Goal: Navigation & Orientation: Understand site structure

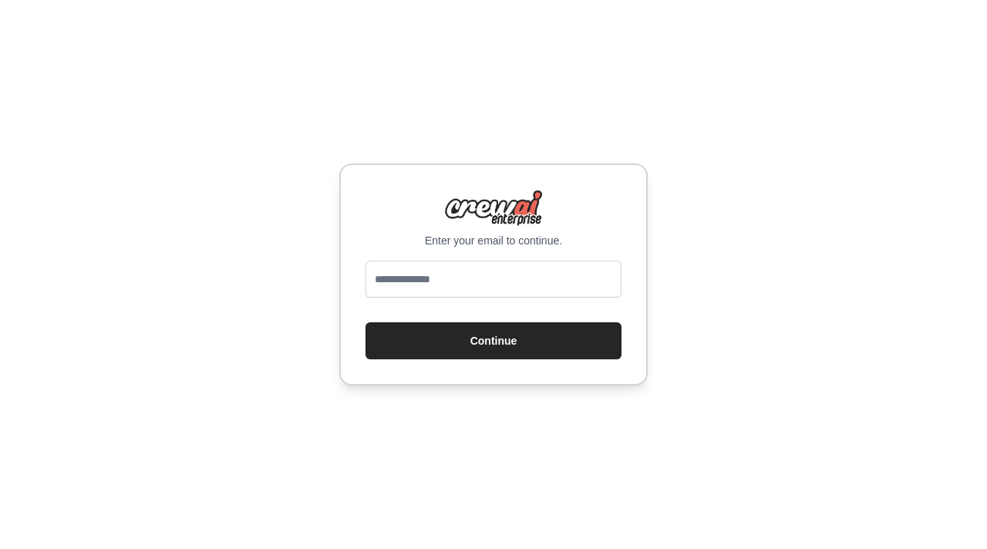
click at [463, 283] on input "email" at bounding box center [494, 279] width 256 height 37
type input "**********"
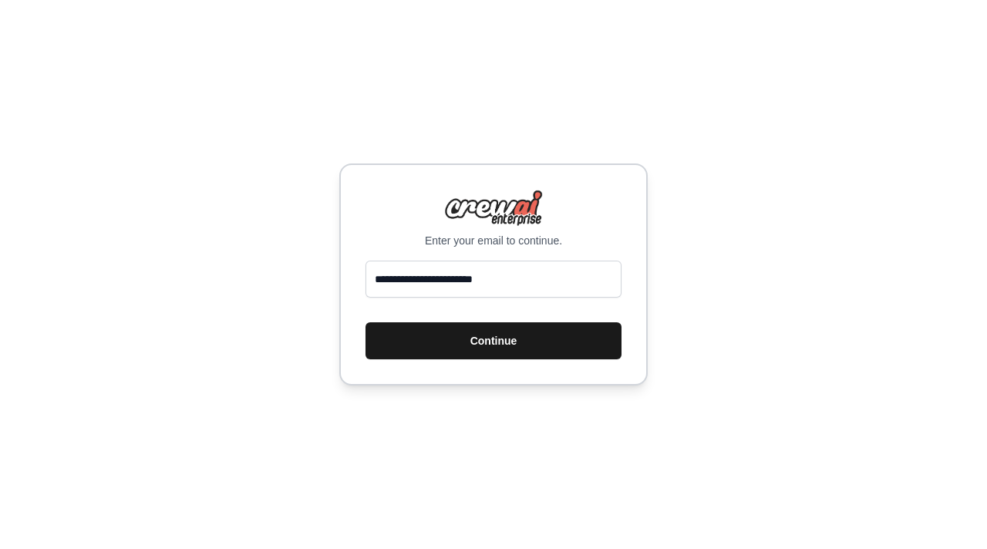
click at [501, 332] on button "Continue" at bounding box center [494, 340] width 256 height 37
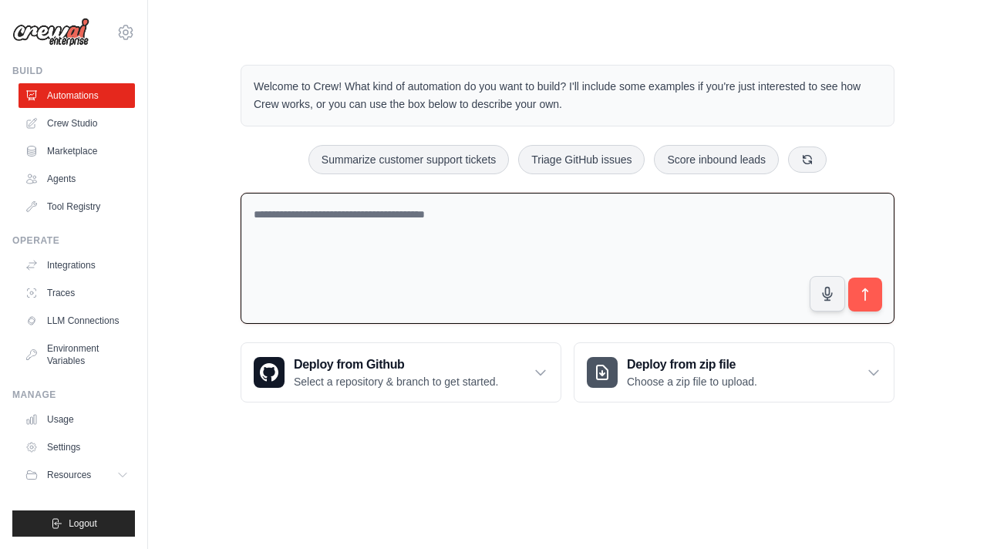
click at [438, 217] on textarea at bounding box center [568, 259] width 654 height 132
click at [502, 215] on textarea at bounding box center [568, 259] width 654 height 132
click at [64, 194] on link "Tool Registry" at bounding box center [78, 206] width 116 height 25
click at [62, 181] on link "Agents" at bounding box center [78, 179] width 116 height 25
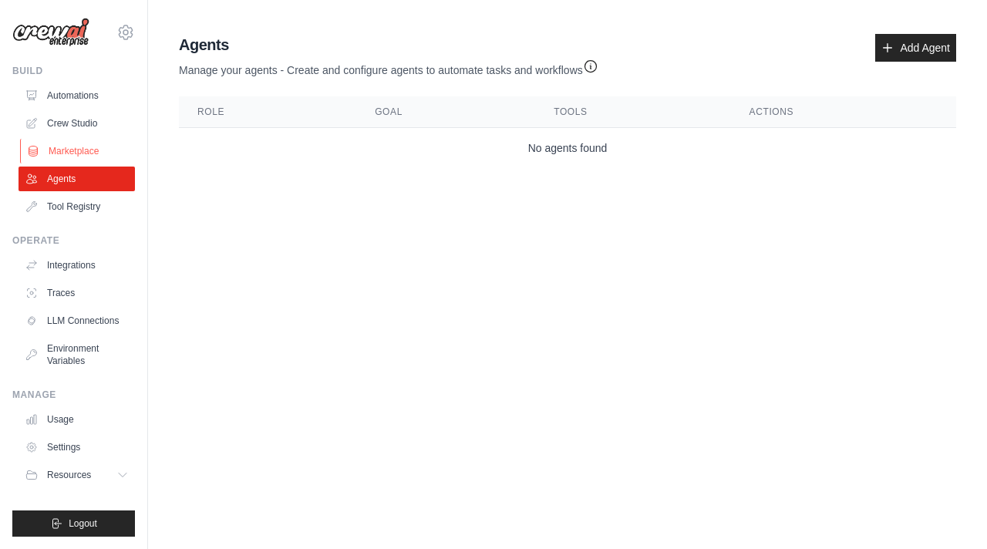
click at [74, 153] on link "Marketplace" at bounding box center [78, 151] width 116 height 25
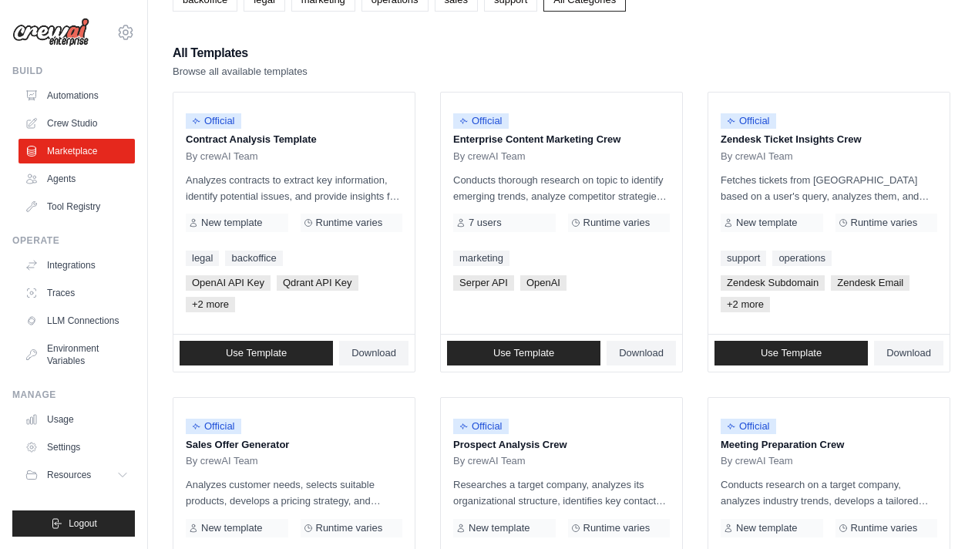
scroll to position [259, 0]
